Goal: Information Seeking & Learning: Learn about a topic

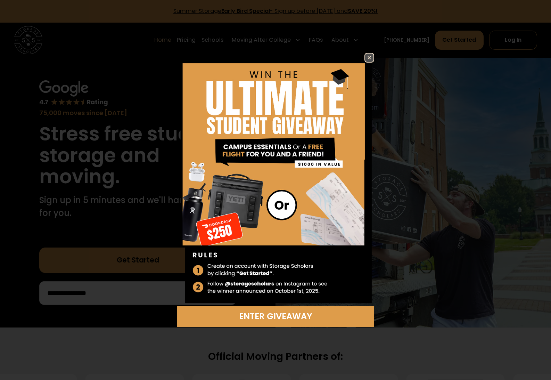
click at [371, 57] on img at bounding box center [369, 58] width 8 height 8
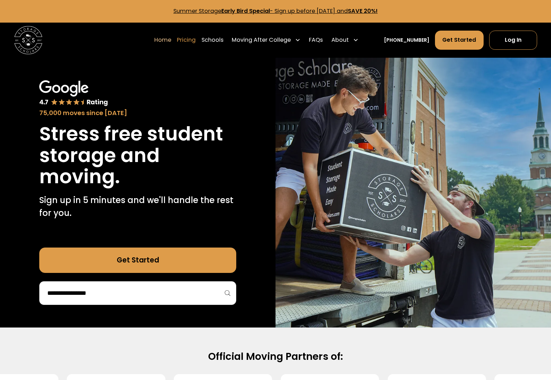
click at [190, 38] on link "Pricing" at bounding box center [186, 40] width 19 height 20
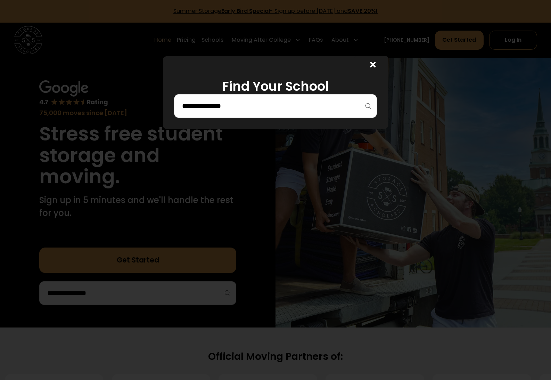
click at [237, 110] on input "search" at bounding box center [275, 106] width 188 height 12
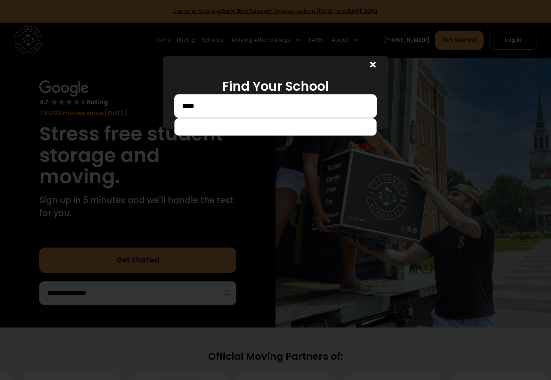
click at [217, 105] on input "*****" at bounding box center [275, 106] width 188 height 12
click at [226, 68] on div "Find Your School *****" at bounding box center [275, 92] width 225 height 73
click at [215, 101] on input "*****" at bounding box center [275, 106] width 188 height 12
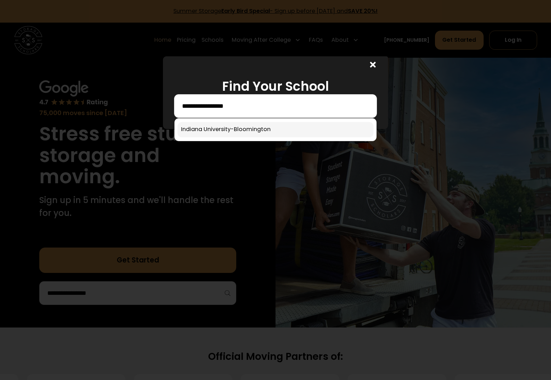
type input "**********"
click at [201, 127] on link at bounding box center [276, 129] width 196 height 15
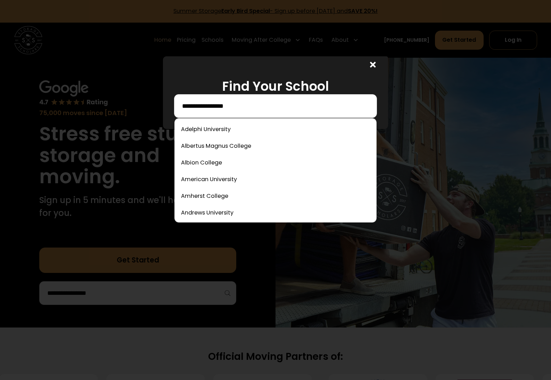
click at [260, 108] on input "**********" at bounding box center [275, 106] width 188 height 12
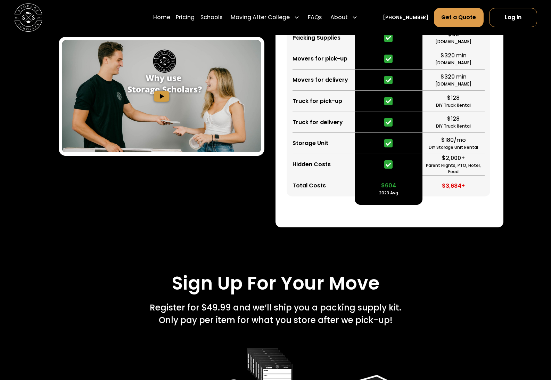
scroll to position [939, 0]
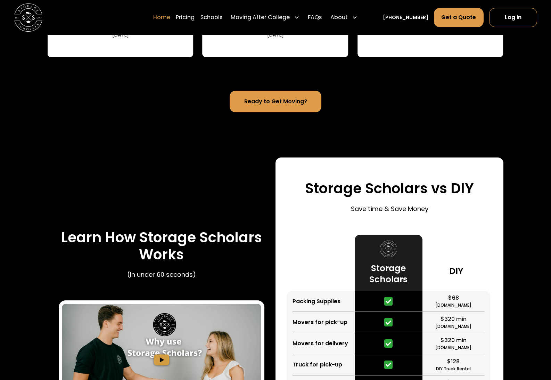
click at [170, 18] on link "Home" at bounding box center [161, 18] width 17 height 20
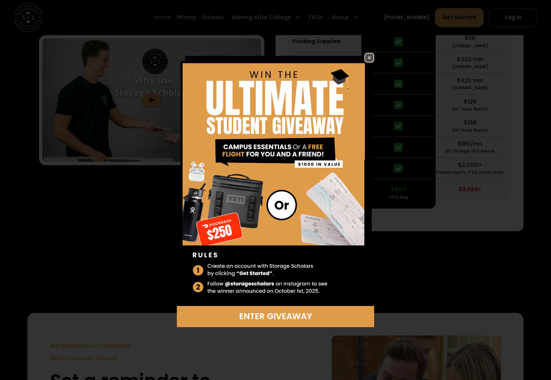
scroll to position [1503, 0]
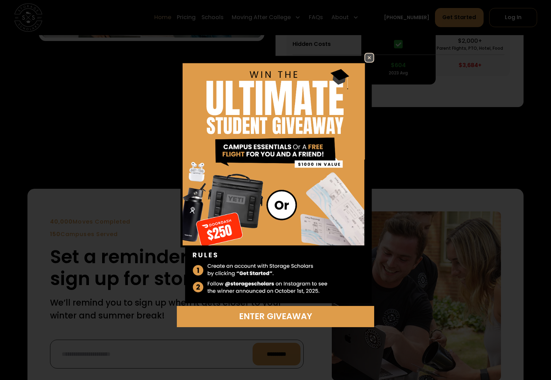
click at [369, 59] on img at bounding box center [369, 58] width 8 height 8
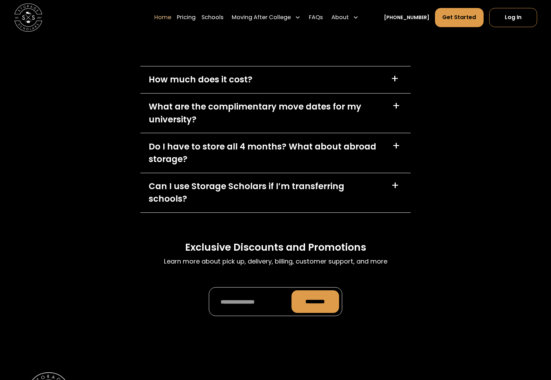
scroll to position [2032, 0]
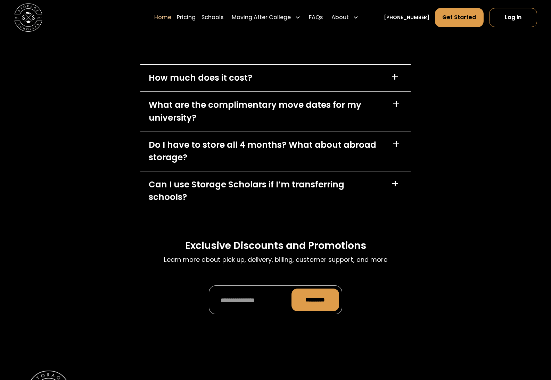
click at [395, 102] on div "+" at bounding box center [396, 104] width 8 height 11
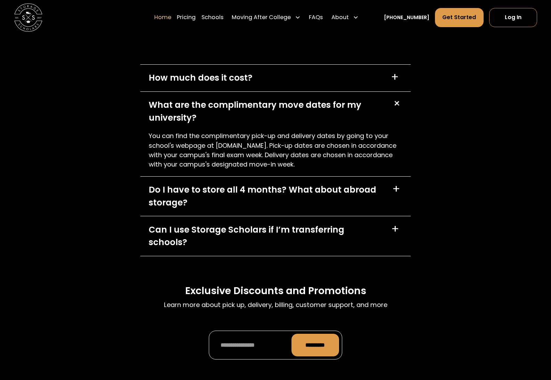
click at [395, 102] on div "+" at bounding box center [397, 104] width 14 height 14
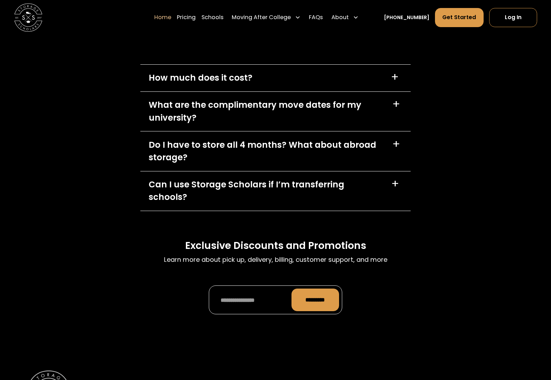
click at [400, 182] on div "+" at bounding box center [396, 183] width 11 height 11
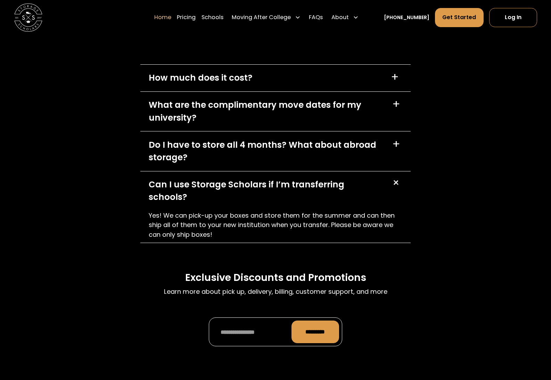
click at [400, 182] on div "+" at bounding box center [396, 183] width 14 height 14
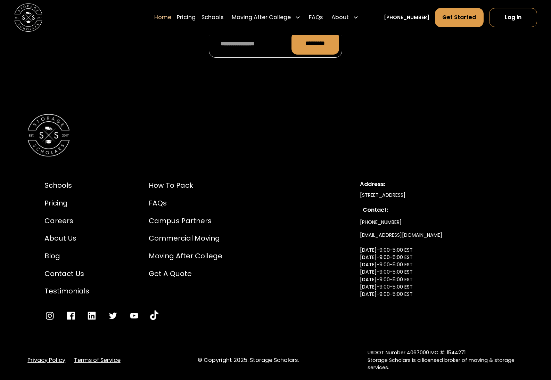
scroll to position [2289, 0]
click at [157, 197] on div "FAQs" at bounding box center [186, 202] width 74 height 10
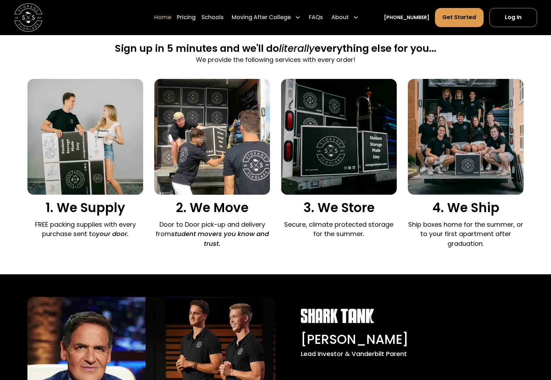
scroll to position [442, 0]
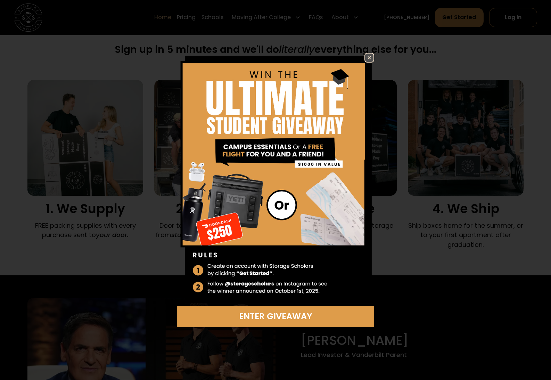
click at [368, 59] on img at bounding box center [369, 58] width 8 height 8
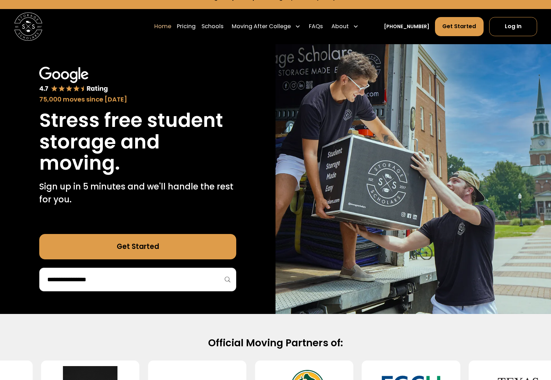
scroll to position [0, 0]
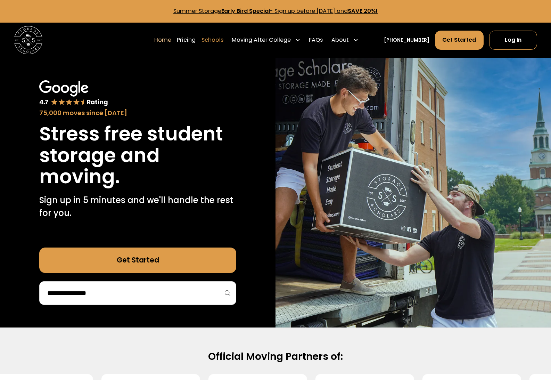
click at [218, 40] on link "Schools" at bounding box center [213, 40] width 22 height 20
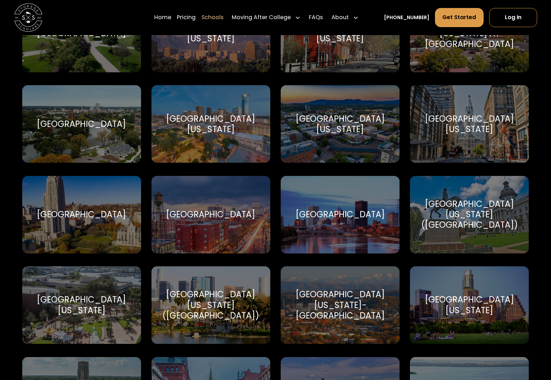
scroll to position [3820, 0]
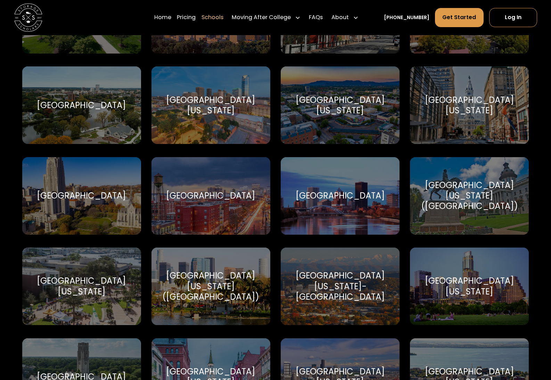
click at [79, 211] on div "University of Pittsburgh" at bounding box center [81, 196] width 119 height 78
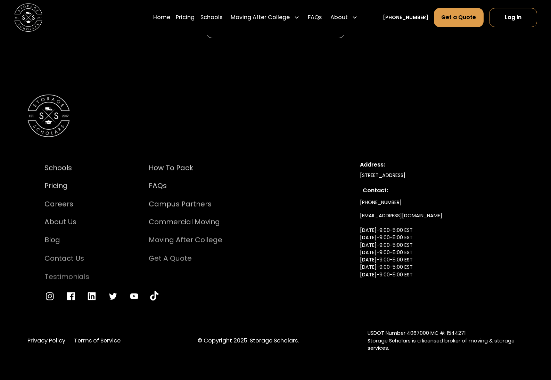
scroll to position [3154, 0]
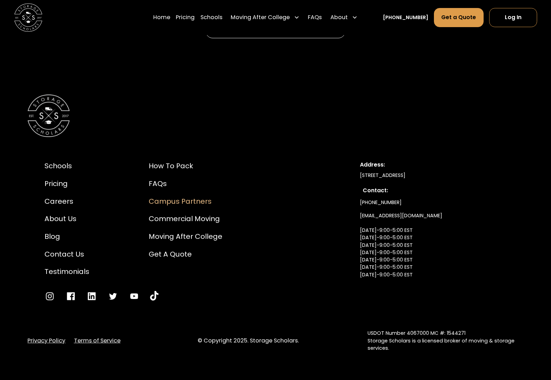
click at [189, 202] on div "Campus Partners" at bounding box center [186, 201] width 74 height 10
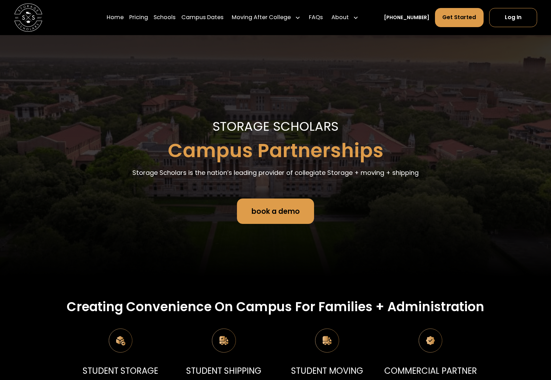
click at [267, 209] on link "book a demo" at bounding box center [275, 210] width 77 height 25
